Goal: Information Seeking & Learning: Learn about a topic

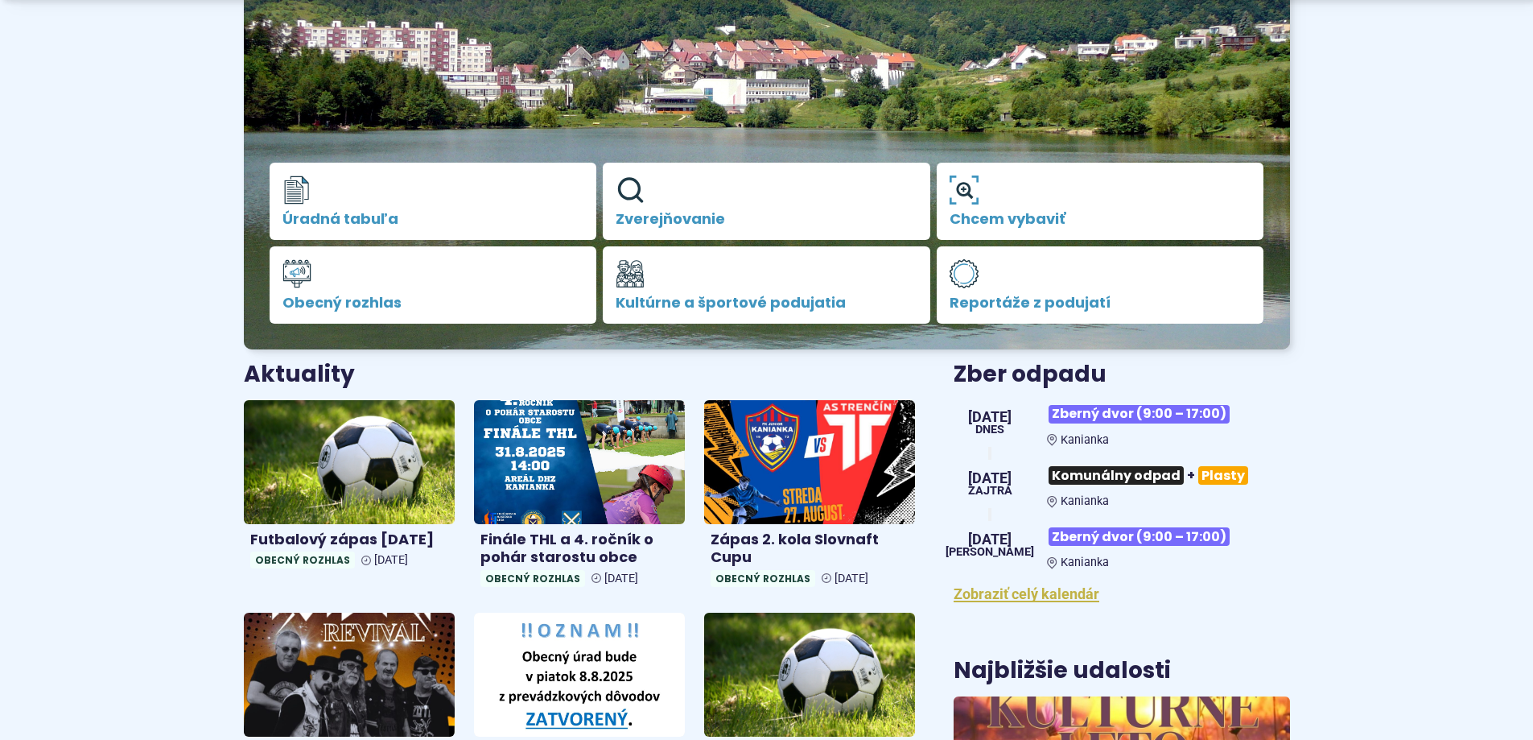
scroll to position [322, 0]
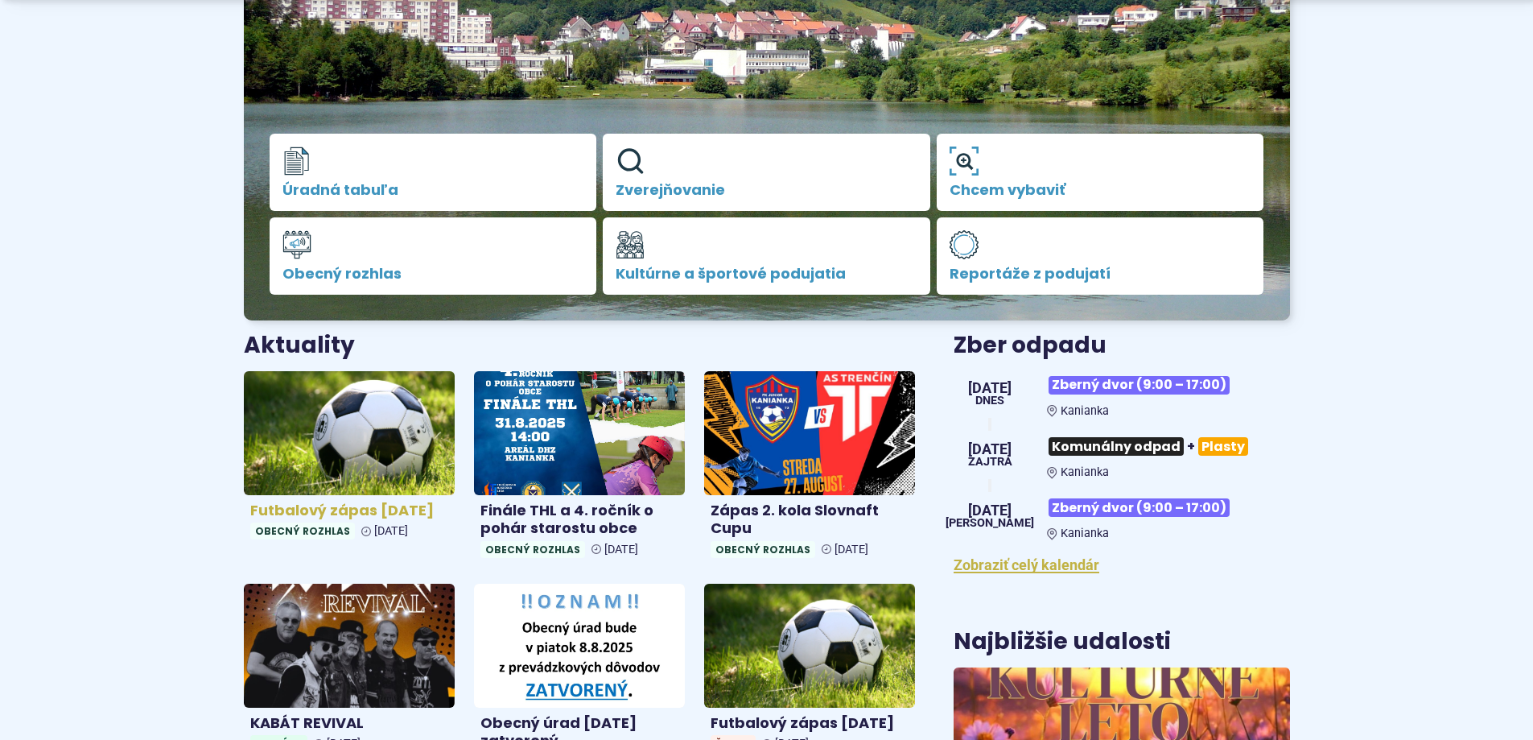
click at [325, 510] on h4 "Futbalový zápas [DATE]" at bounding box center [349, 510] width 198 height 19
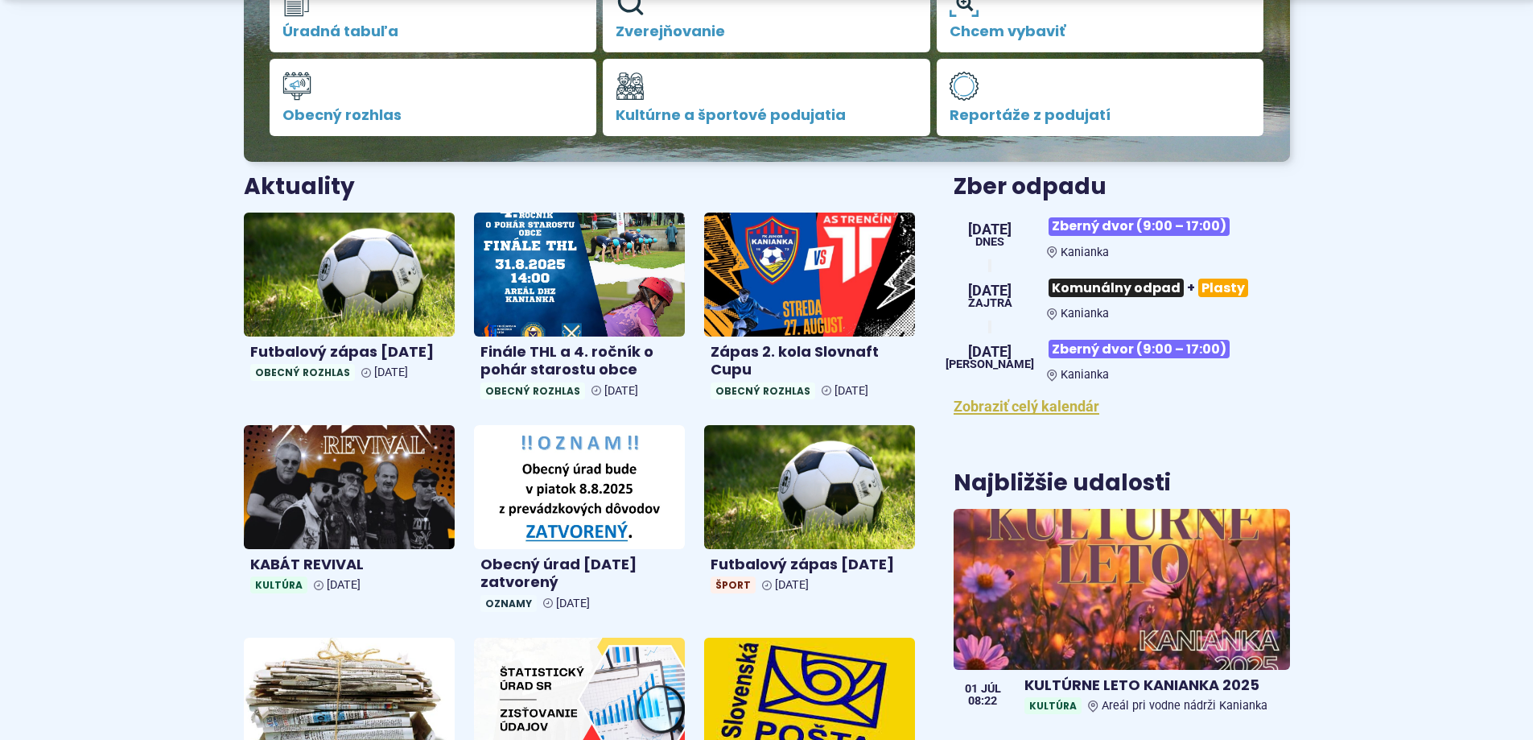
scroll to position [483, 0]
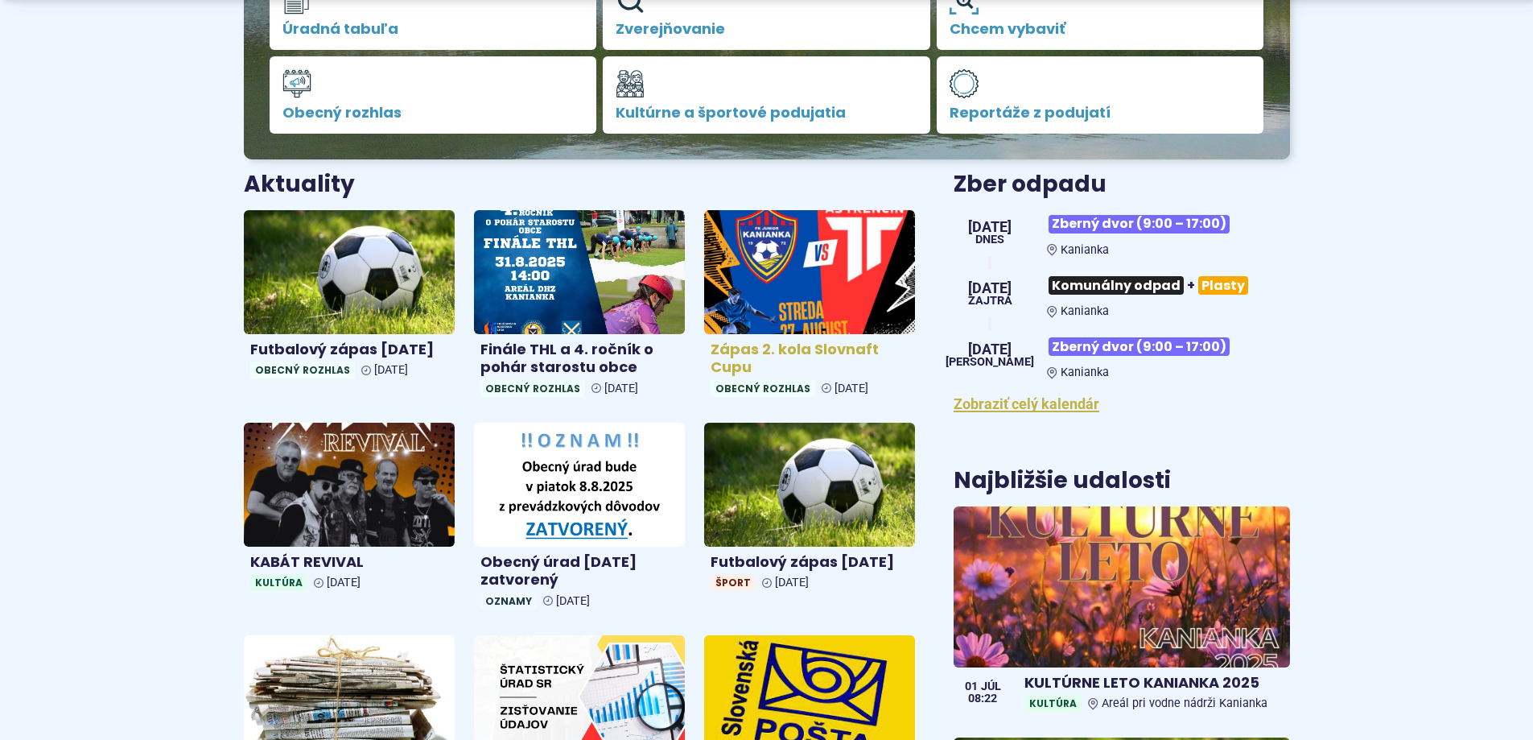
click at [786, 297] on img at bounding box center [809, 271] width 243 height 142
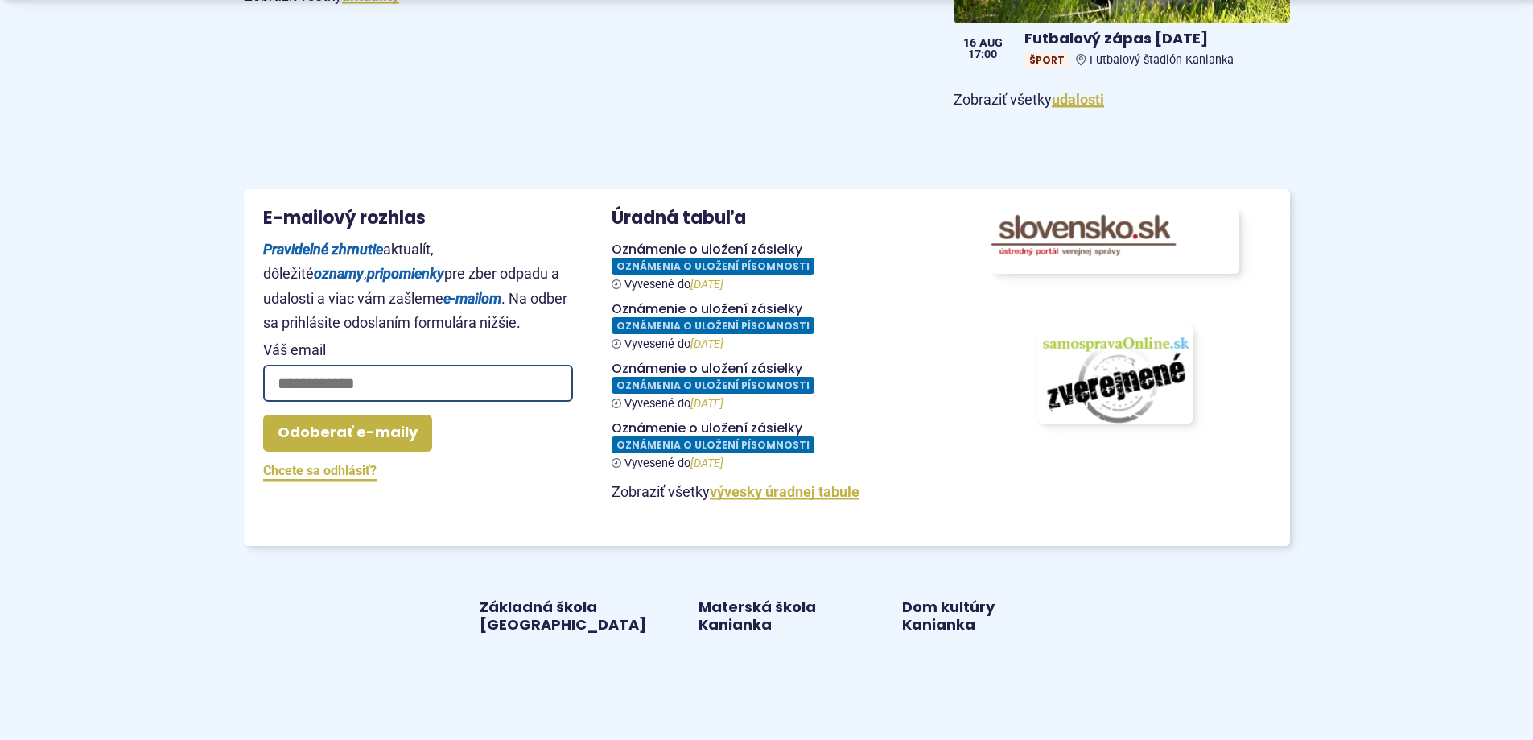
scroll to position [1368, 0]
